Goal: Information Seeking & Learning: Learn about a topic

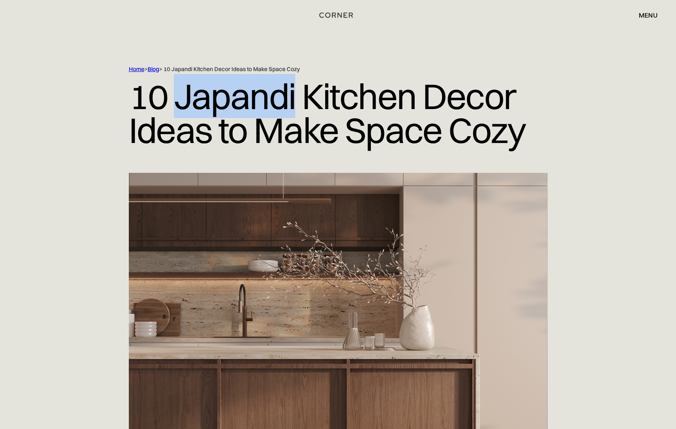
drag, startPoint x: 180, startPoint y: 100, endPoint x: 295, endPoint y: 94, distance: 115.4
click at [295, 94] on h1 "10 Japandi Kitchen Decor Ideas to Make Space Cozy" at bounding box center [338, 113] width 419 height 80
copy h1 "Japandi"
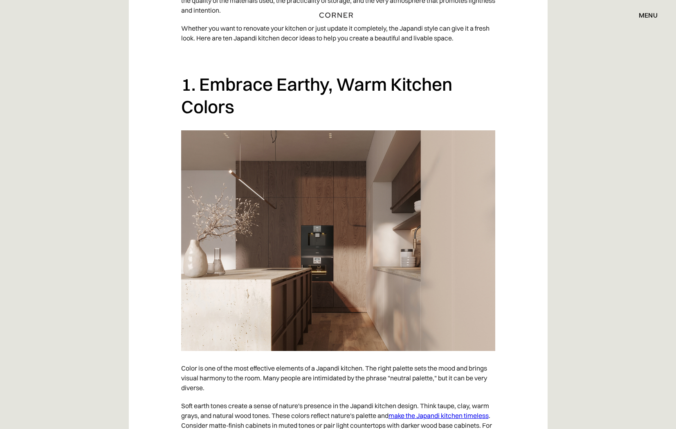
scroll to position [531, 0]
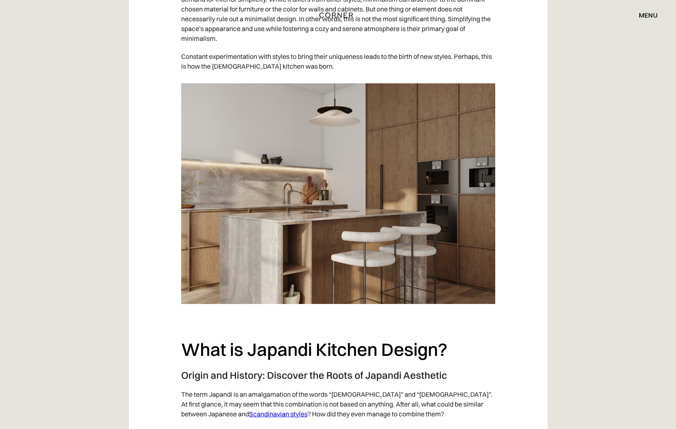
scroll to position [542, 0]
